Goal: Information Seeking & Learning: Learn about a topic

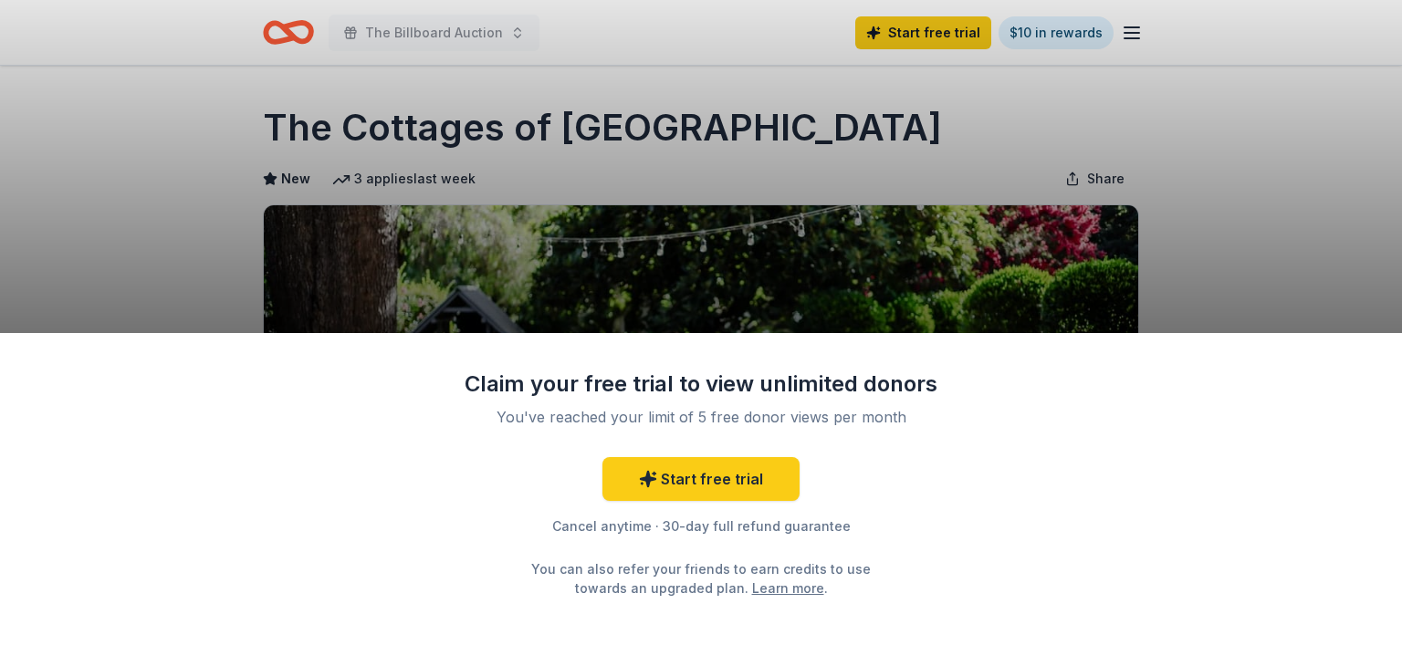
click at [1139, 259] on div "Claim your free trial to view unlimited donors You've reached your limit of 5 f…" at bounding box center [701, 333] width 1402 height 666
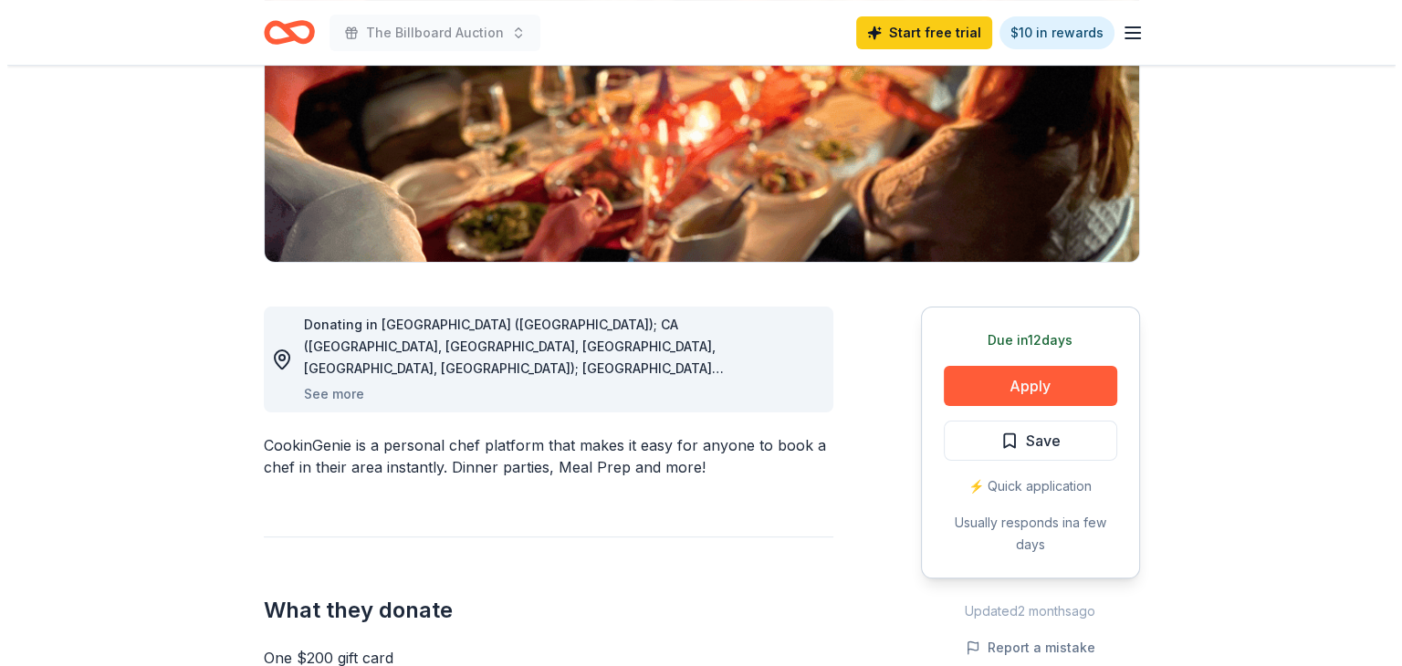
scroll to position [340, 0]
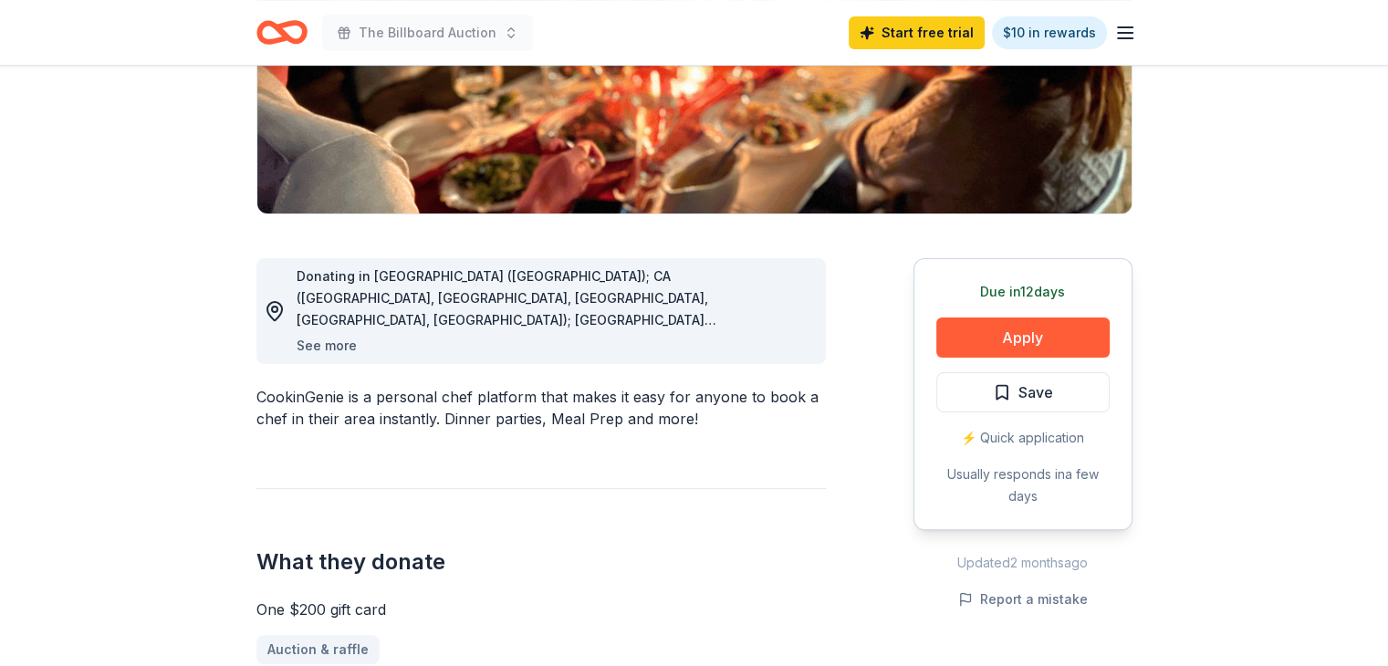
click at [343, 348] on button "See more" at bounding box center [327, 346] width 60 height 22
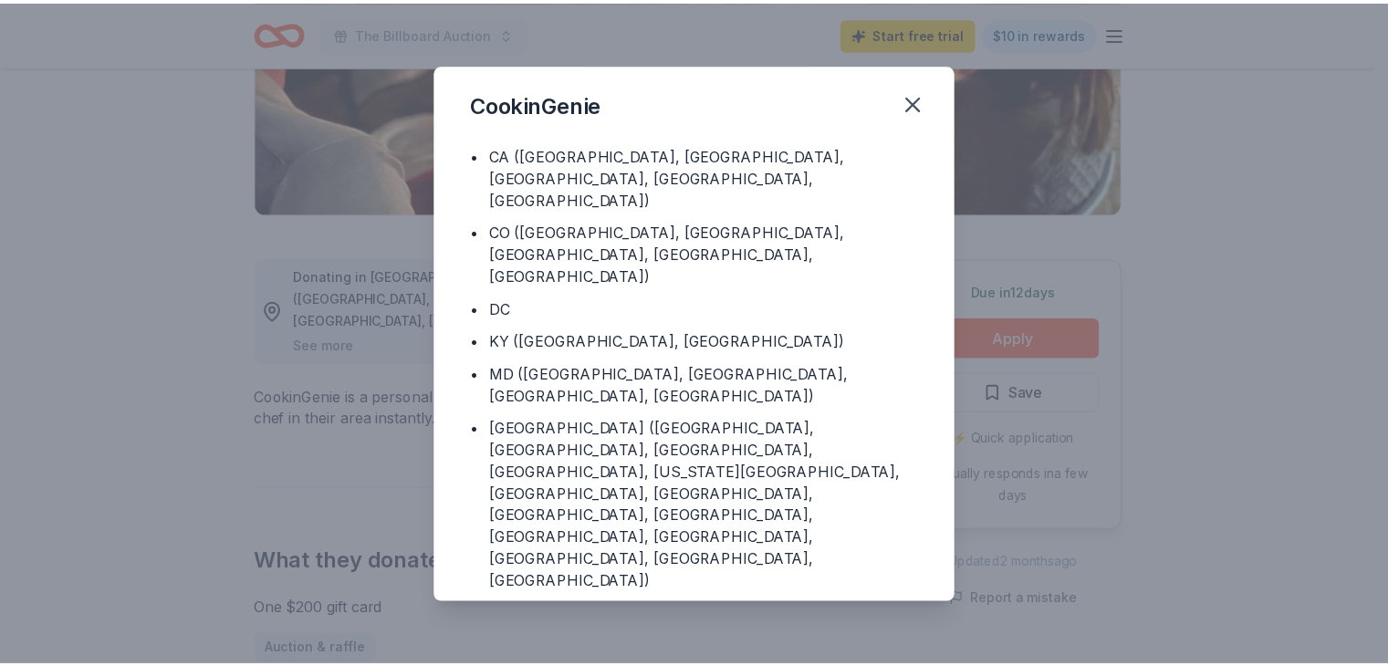
scroll to position [0, 0]
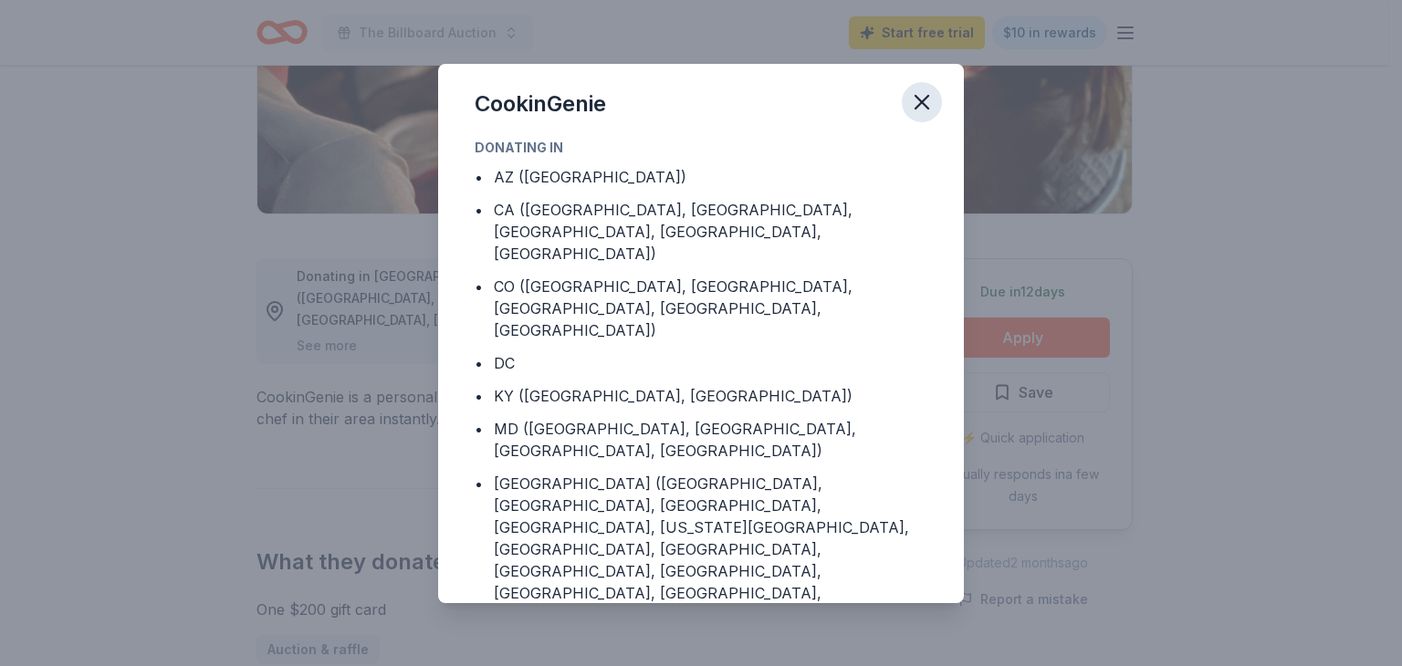
click at [924, 101] on icon "button" at bounding box center [922, 102] width 26 height 26
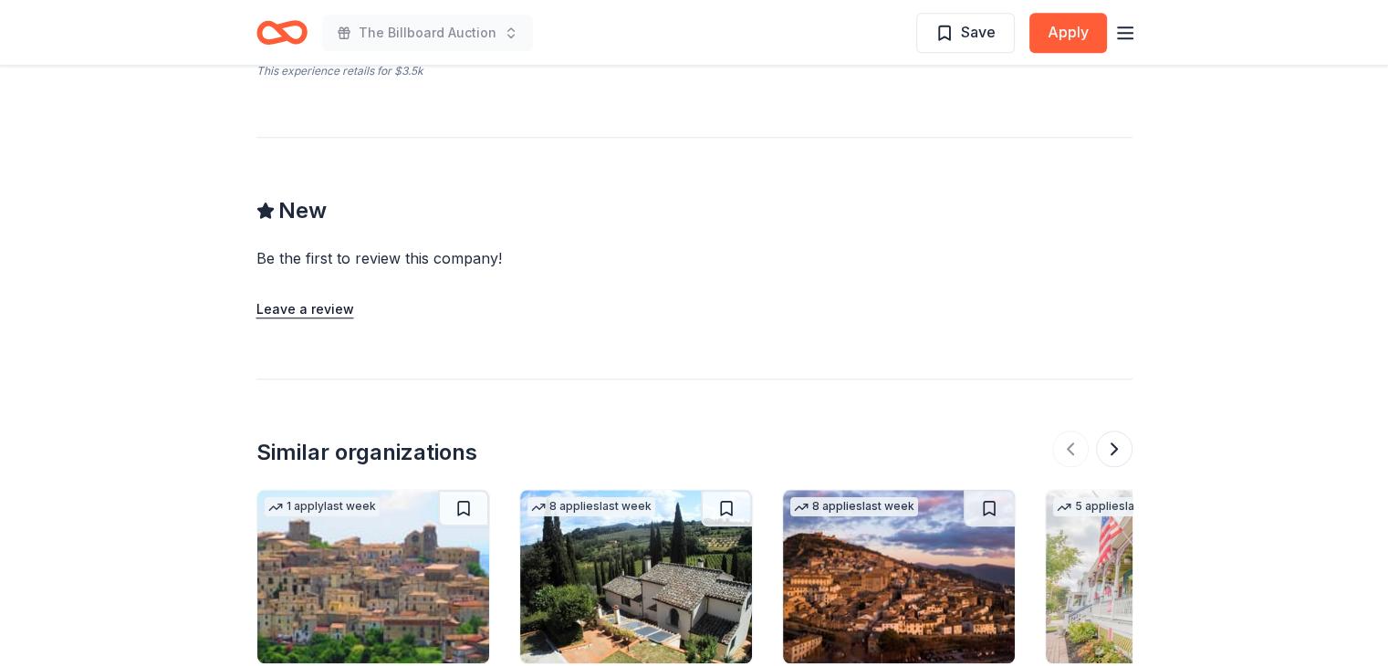
scroll to position [1703, 0]
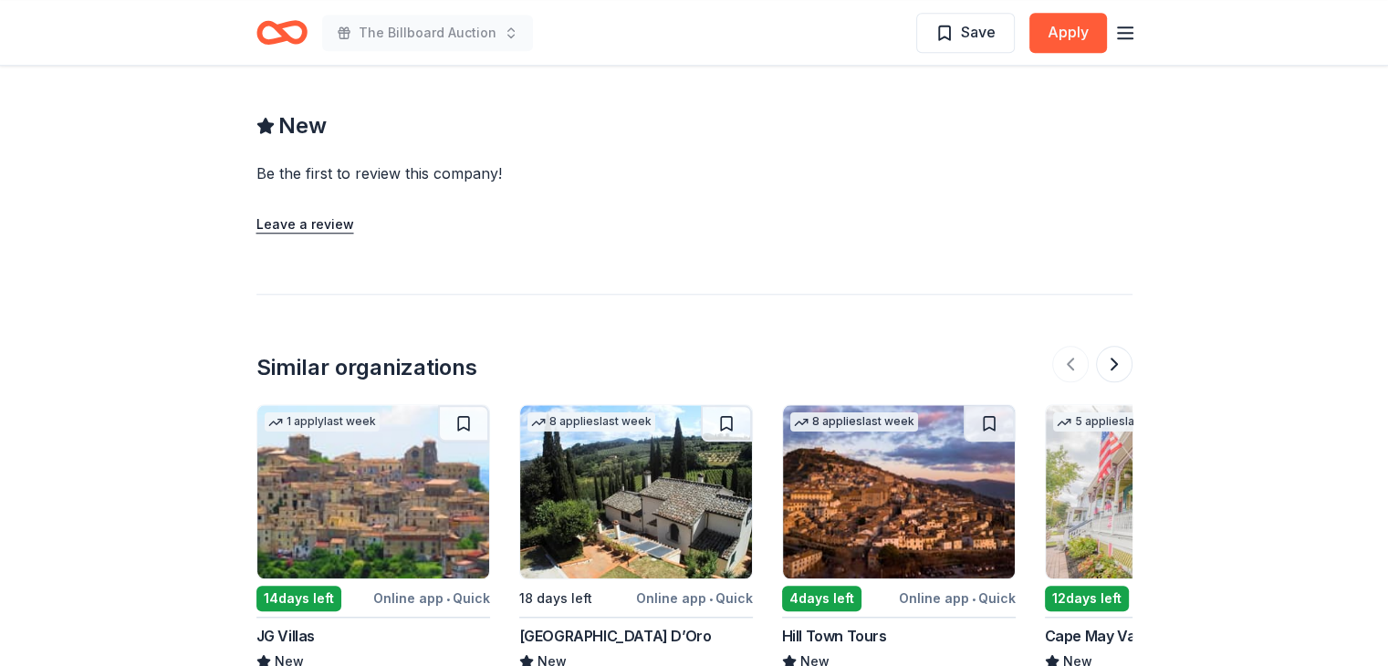
drag, startPoint x: 1124, startPoint y: 304, endPoint x: 1168, endPoint y: 309, distance: 45.1
click at [1105, 346] on button at bounding box center [1114, 364] width 37 height 37
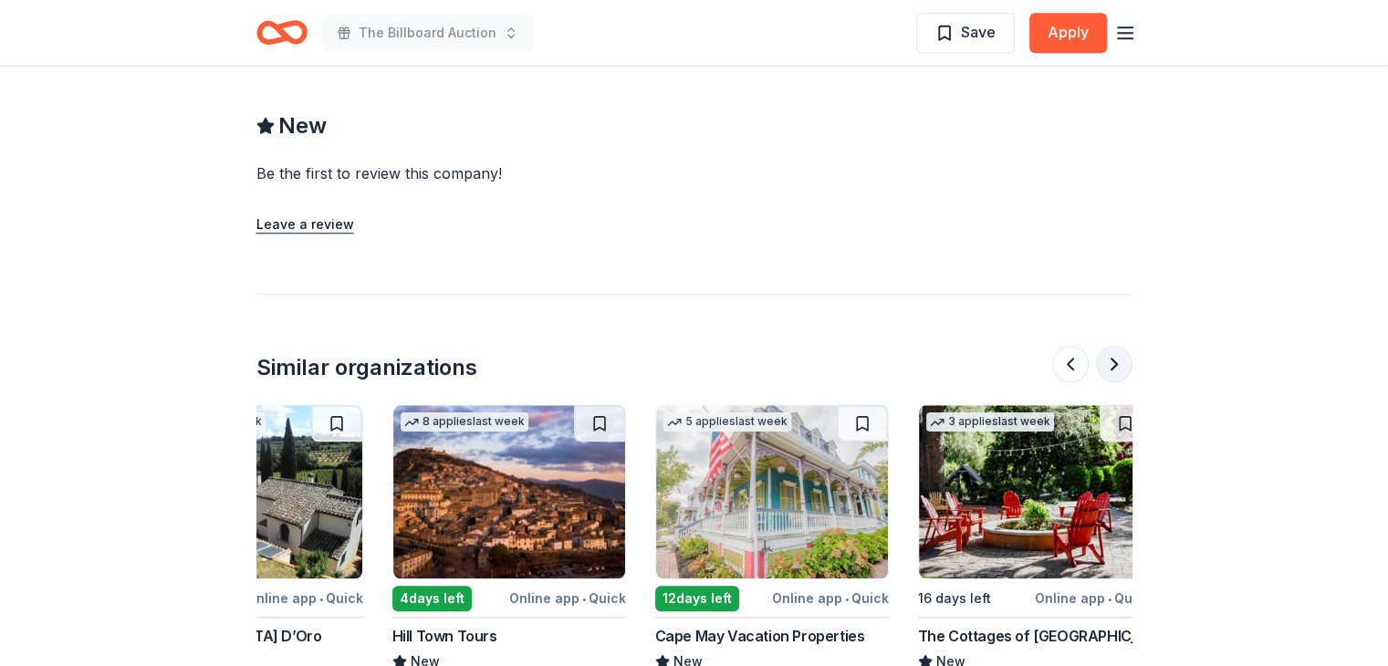
scroll to position [0, 409]
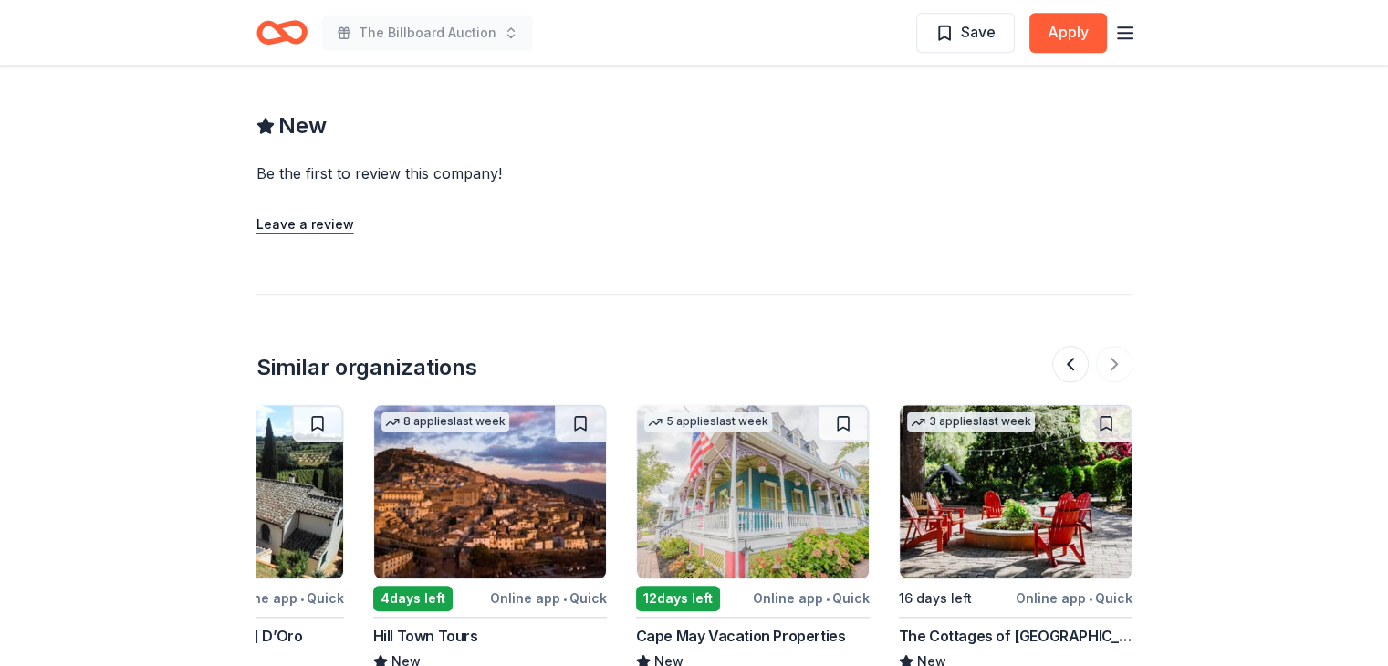
click at [802, 625] on div "Cape May Vacation Properties" at bounding box center [741, 636] width 210 height 22
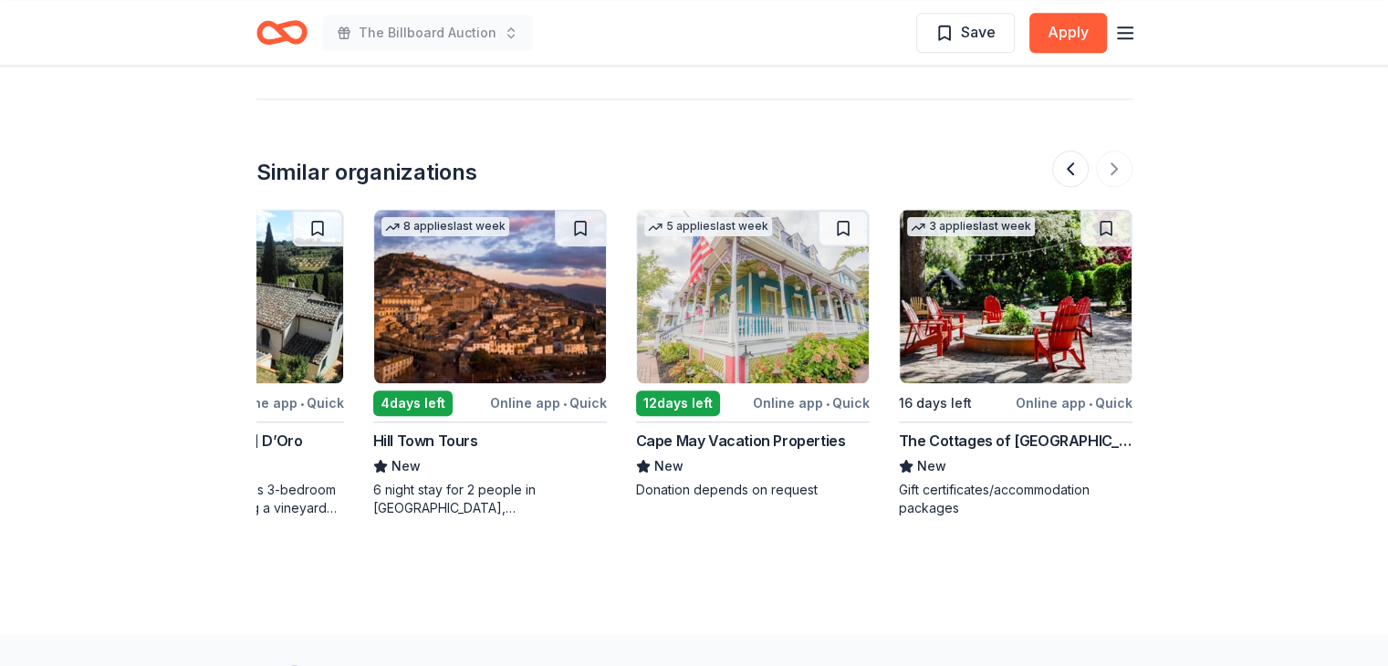
scroll to position [1946, 0]
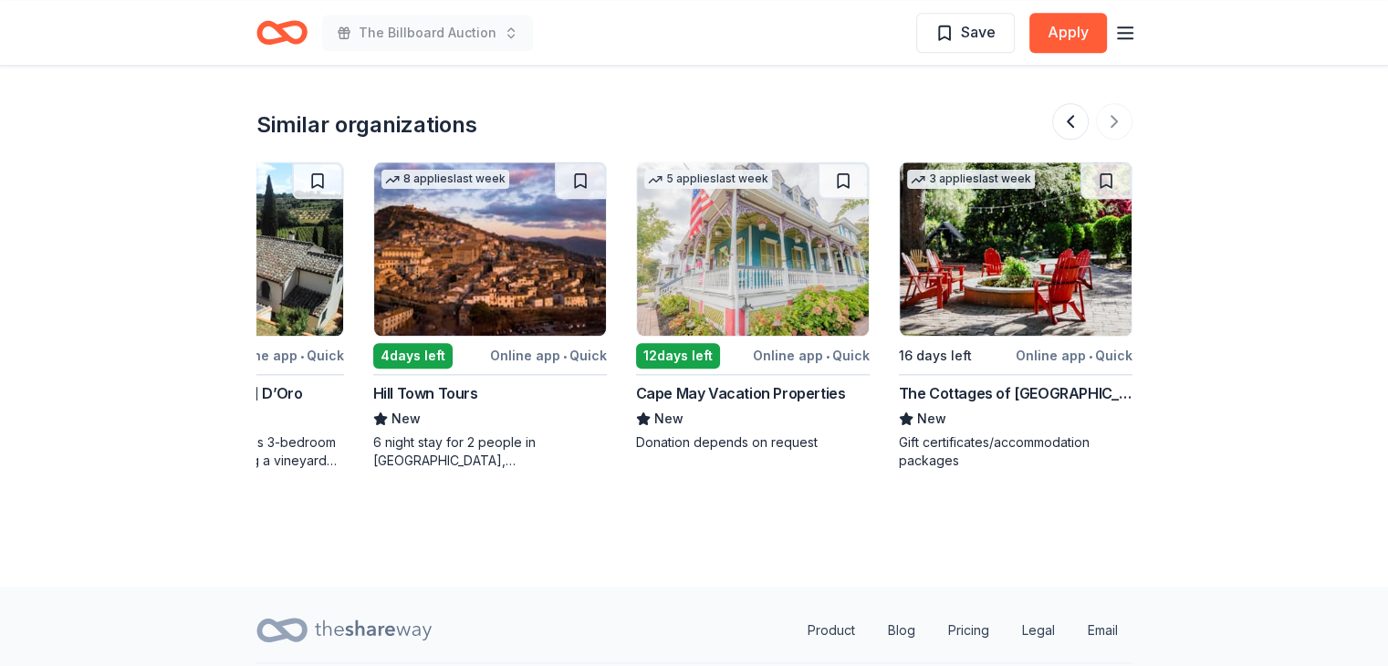
click at [1110, 103] on div at bounding box center [1092, 121] width 80 height 37
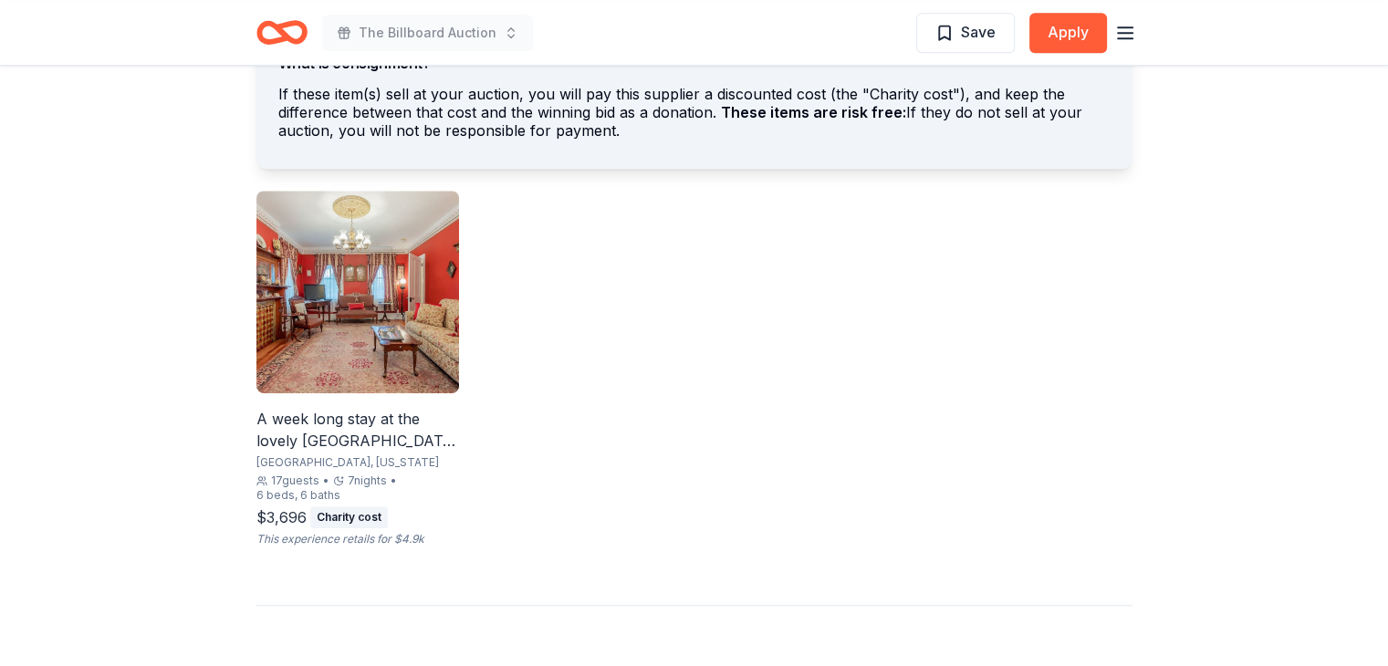
scroll to position [1107, 0]
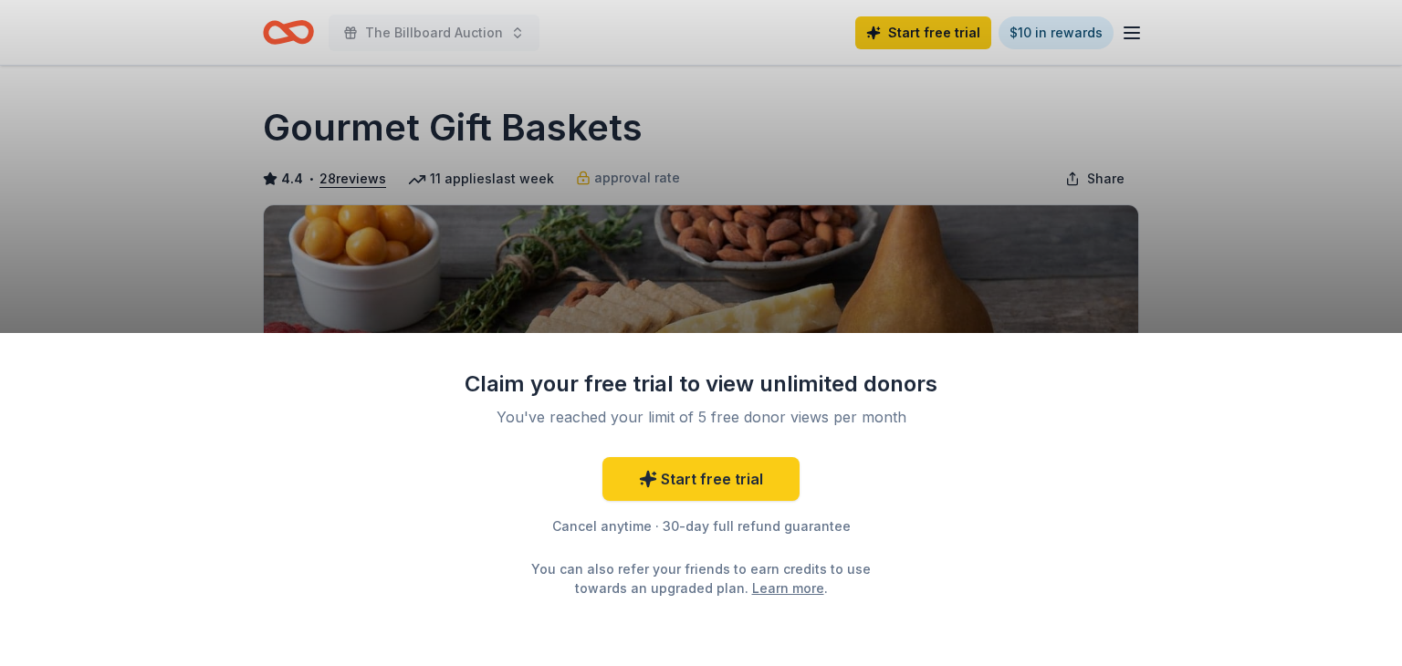
click at [1223, 307] on div "Claim your free trial to view unlimited donors You've reached your limit of 5 f…" at bounding box center [701, 333] width 1402 height 666
